Goal: Find specific page/section: Find specific page/section

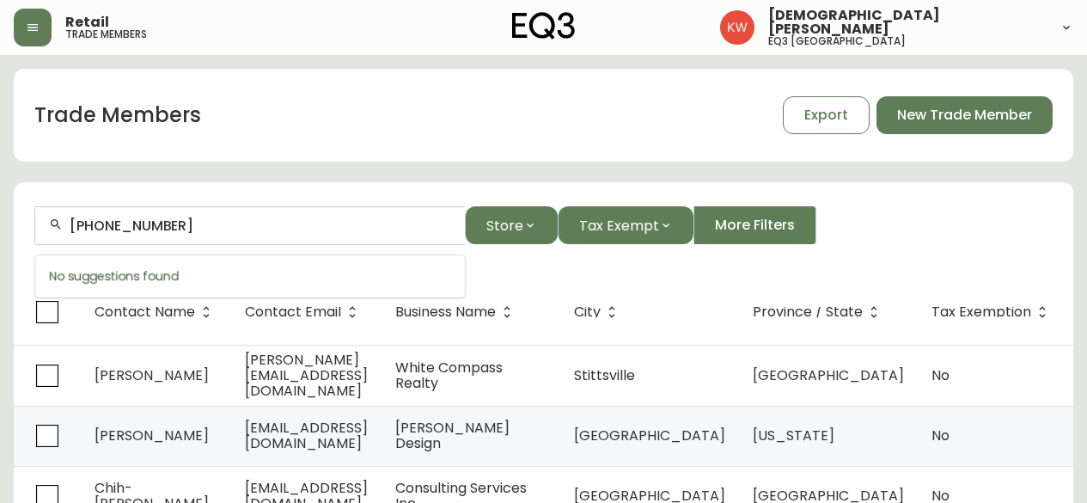
click at [0, 235] on html "Retail trade members [PERSON_NAME] eq3 calgary Trade Members Export New Trade M…" at bounding box center [543, 494] width 1087 height 989
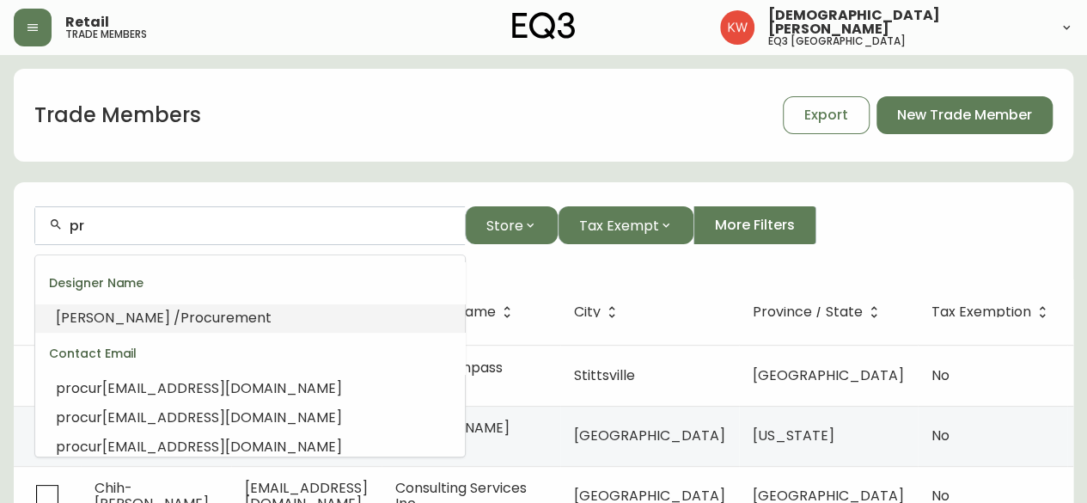
type input "p"
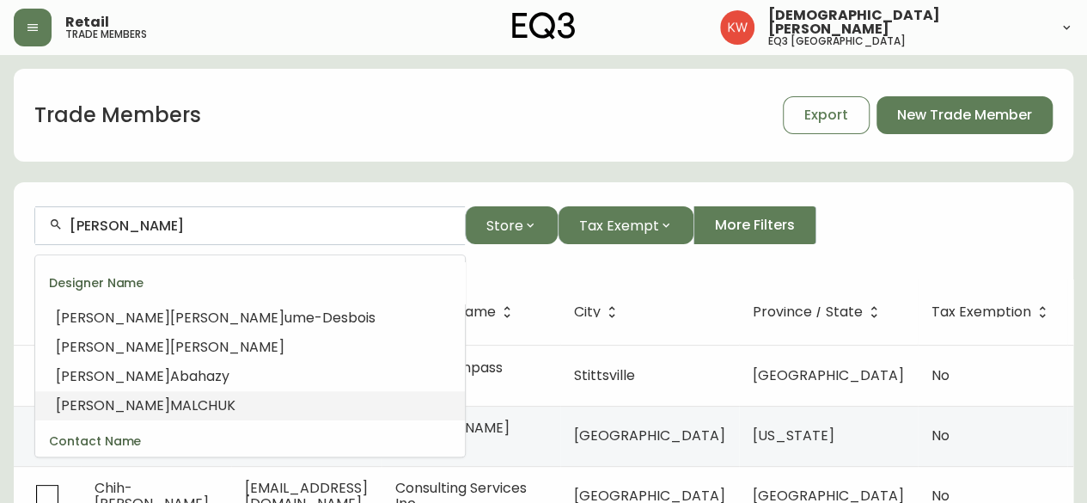
click at [170, 406] on span "MALCHUK" at bounding box center [202, 405] width 65 height 20
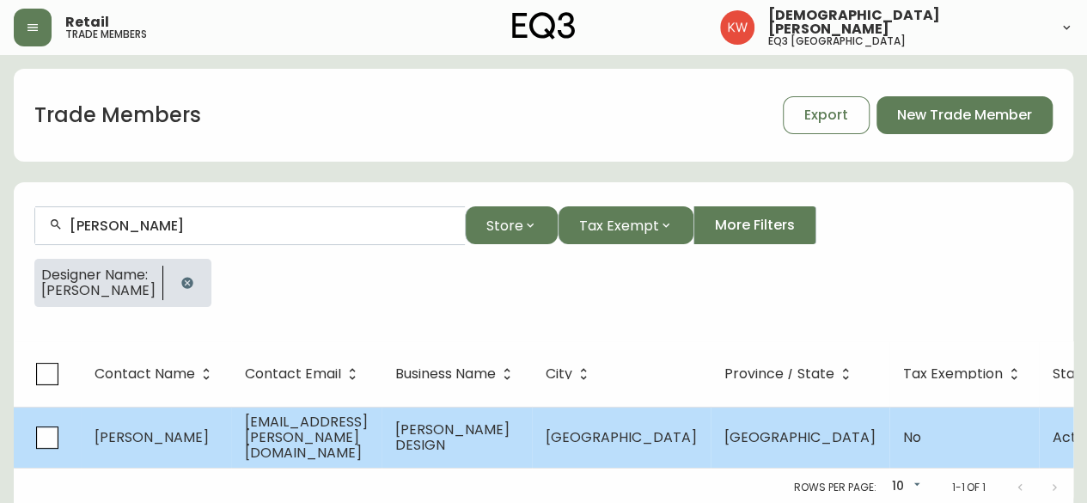
type input "[PERSON_NAME]"
click at [150, 424] on td "[PERSON_NAME]" at bounding box center [156, 437] width 150 height 61
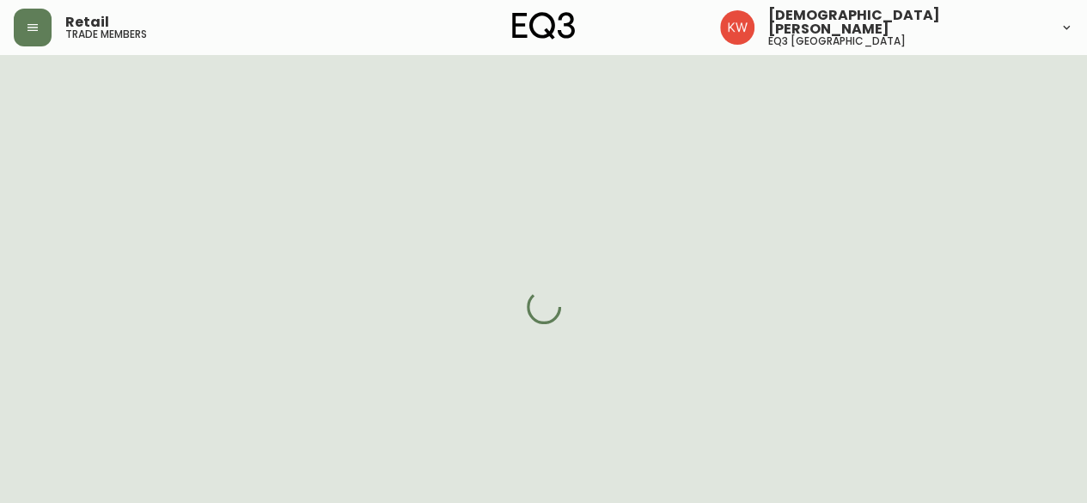
select select "AB"
select select "CA"
select select "CA_EN"
select select "Other"
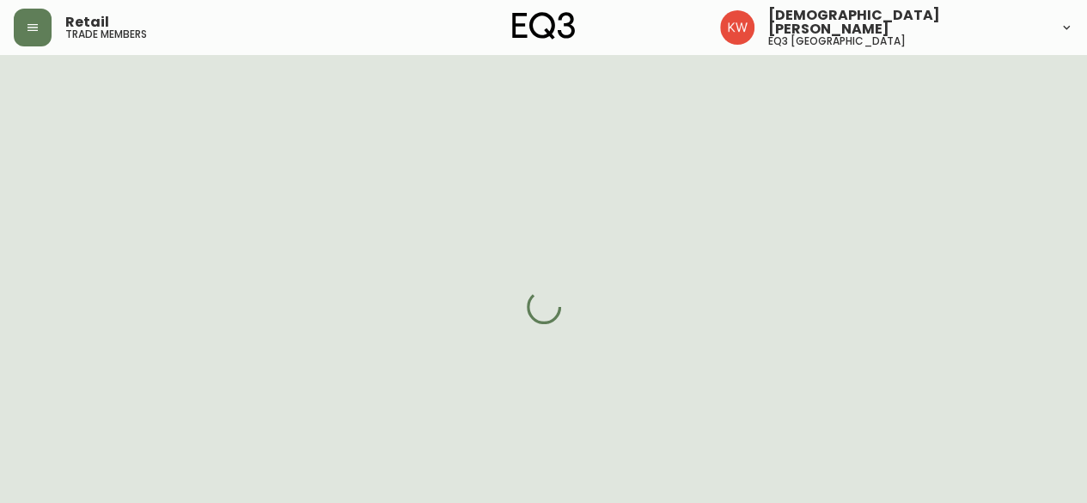
select select "cjw10z96m00006gs08l3o91tv"
select select "false"
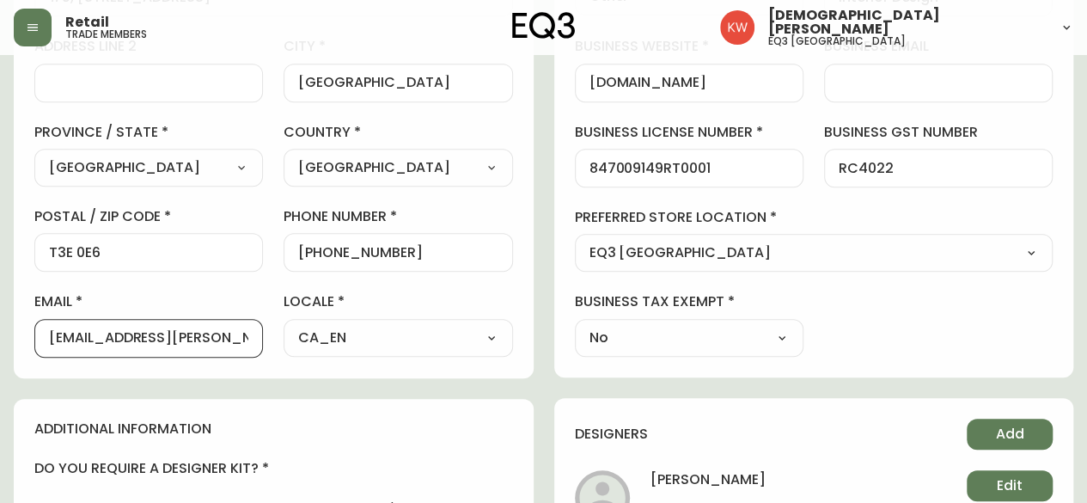
drag, startPoint x: 229, startPoint y: 342, endPoint x: -10, endPoint y: 354, distance: 240.1
click at [0, 354] on html "Retail trade members [PERSON_NAME] eq3 [GEOGRAPHIC_DATA][PERSON_NAME] Delete Sa…" at bounding box center [543, 302] width 1087 height 1464
